Goal: Task Accomplishment & Management: Use online tool/utility

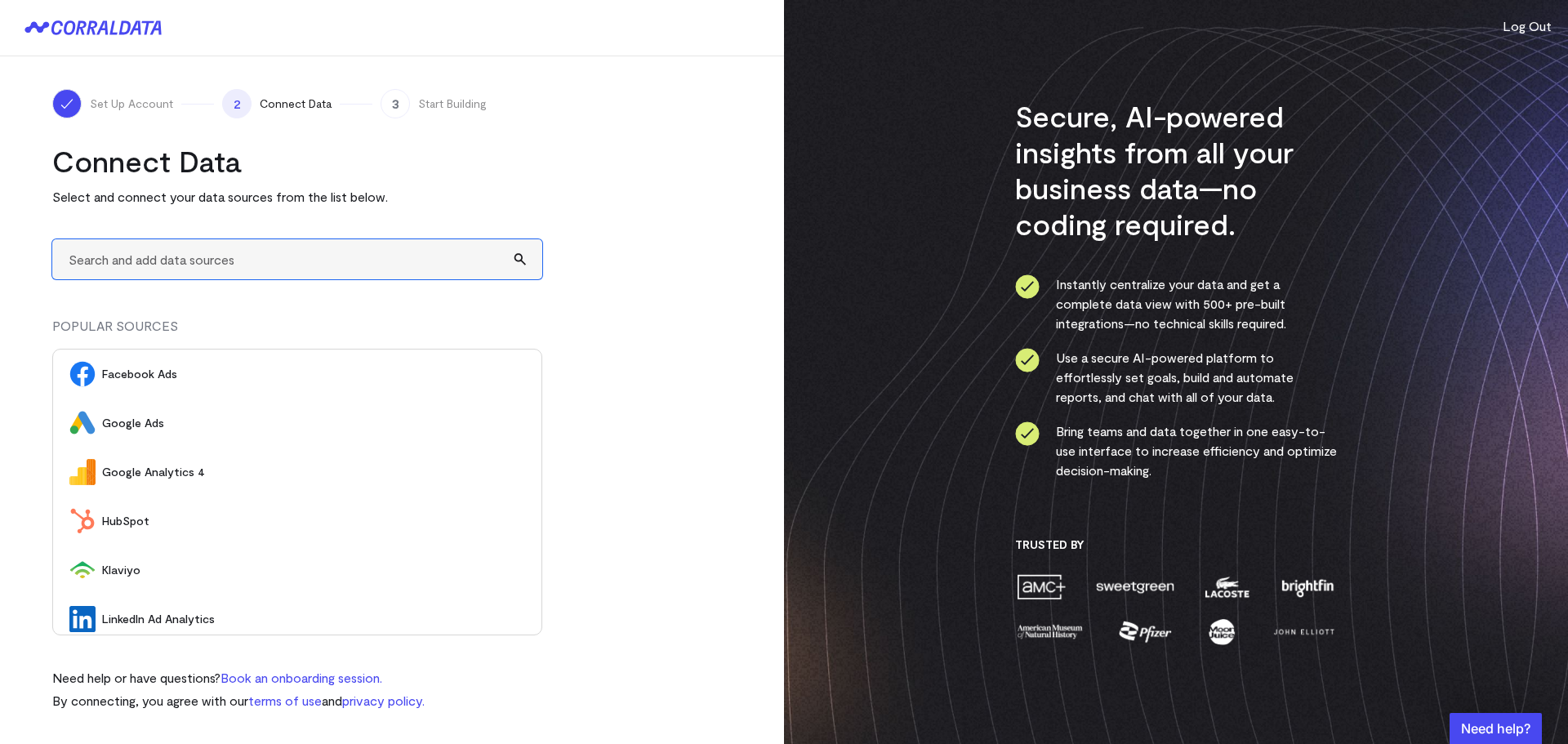
click at [256, 254] on input "text" at bounding box center [297, 260] width 490 height 40
type input "A"
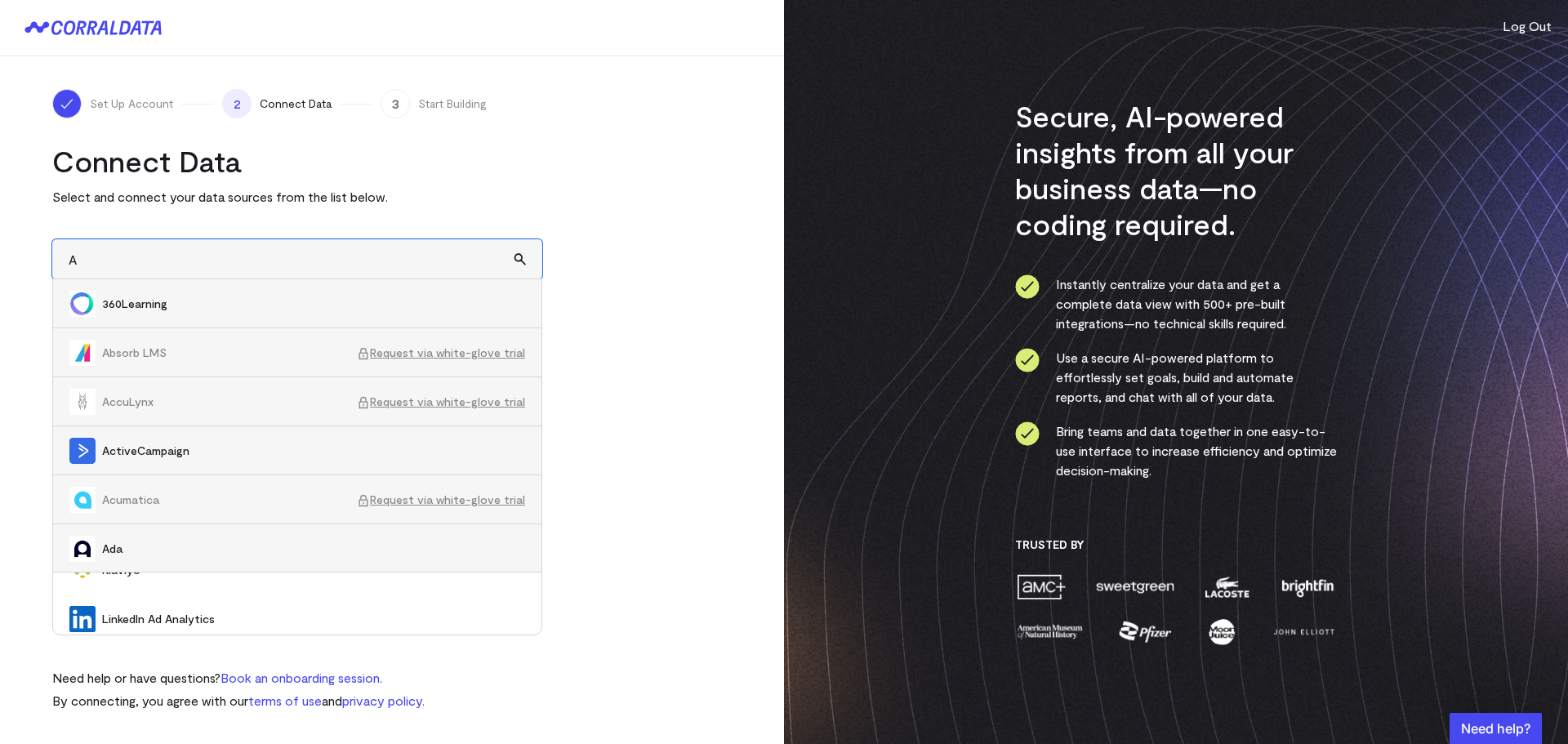
click at [246, 266] on input "A" at bounding box center [297, 260] width 490 height 40
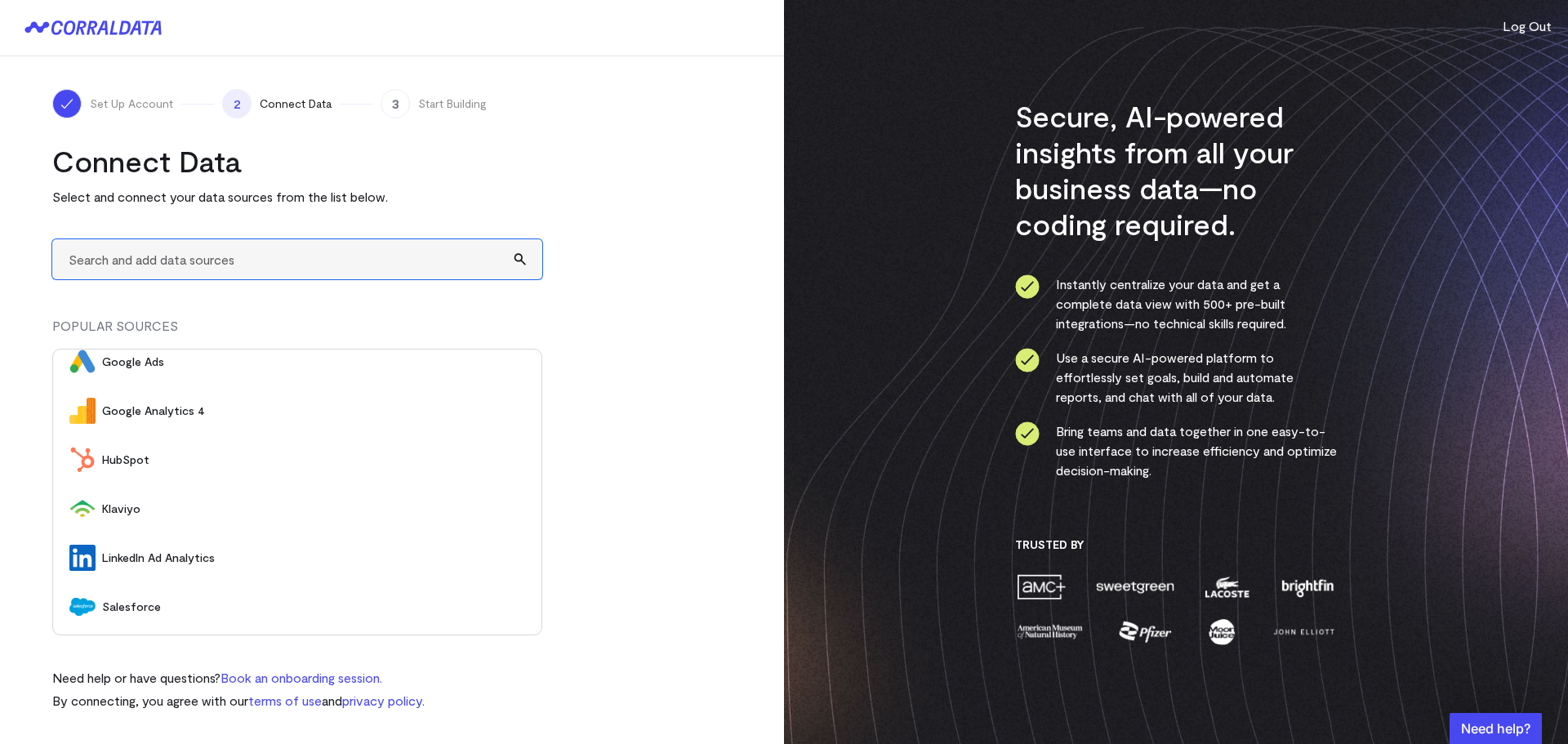
scroll to position [156, 0]
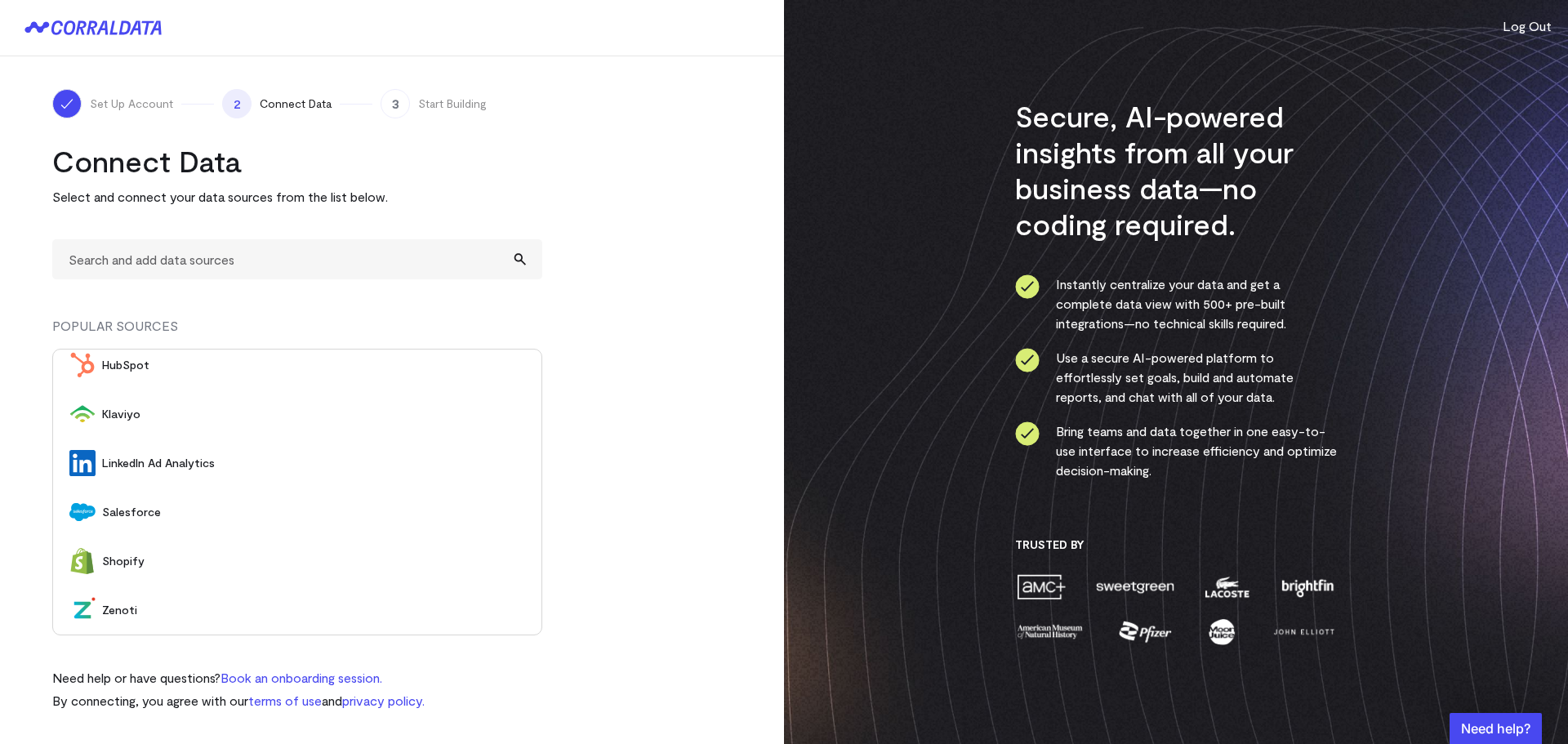
click at [590, 336] on turbo-frame "Connect Data Select and connect your data sources from the list below. POPULAR …" at bounding box center [392, 426] width 680 height 567
click at [338, 258] on input "text" at bounding box center [297, 260] width 490 height 40
type input "A"
type input "e"
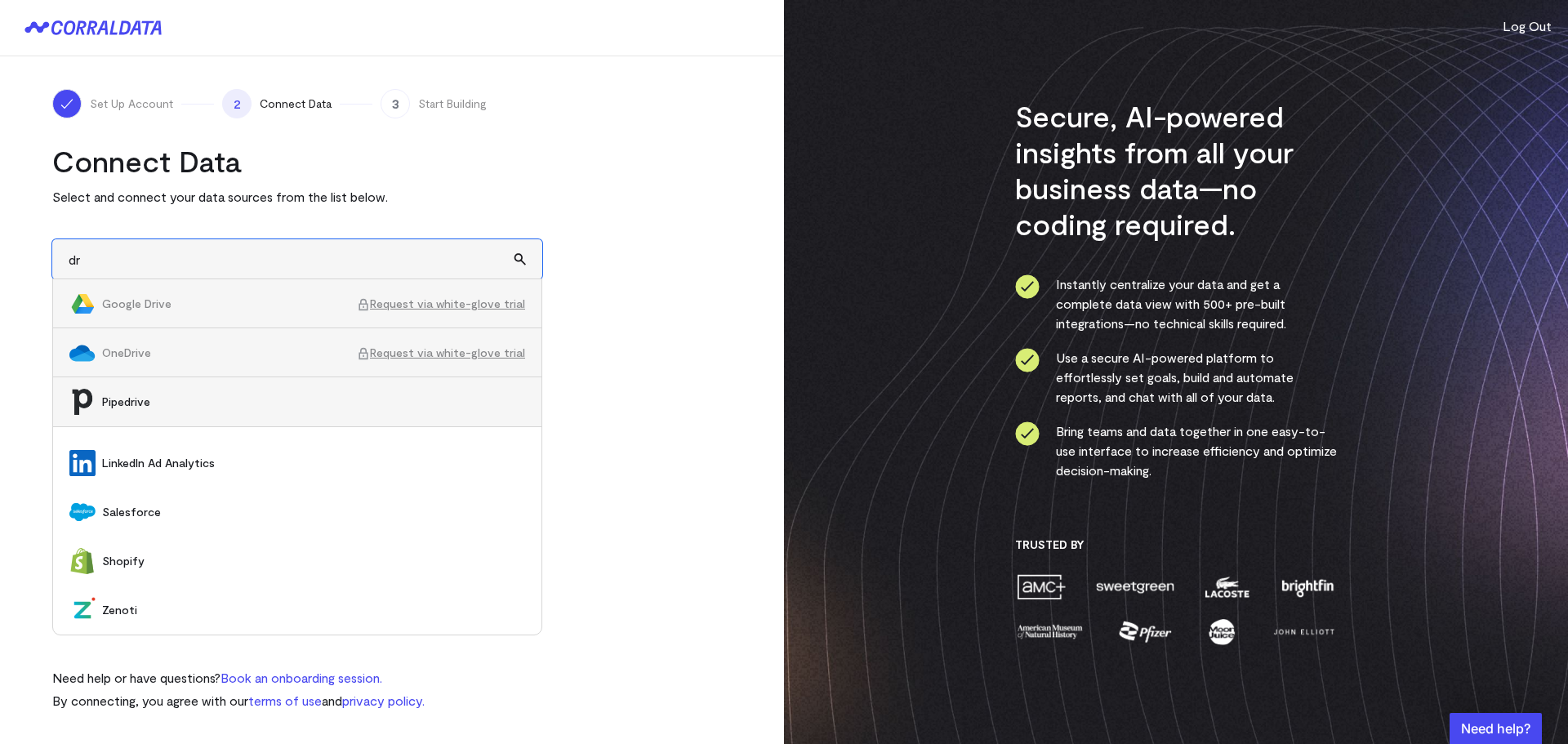
type input "d"
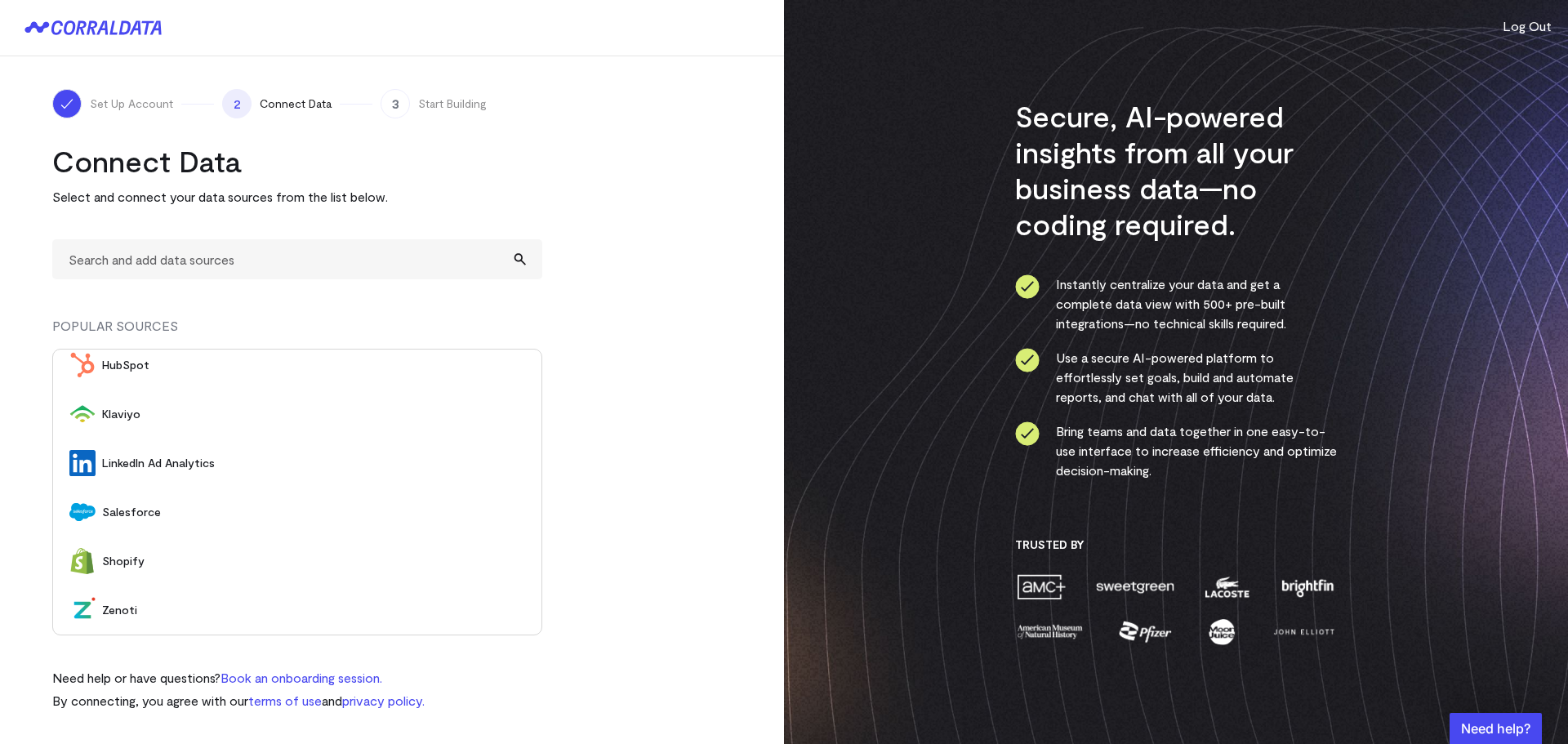
click at [603, 472] on turbo-frame "Connect Data Select and connect your data sources from the list below. POPULAR …" at bounding box center [392, 426] width 680 height 567
click at [1534, 25] on button "Log Out" at bounding box center [1527, 25] width 49 height 19
